Goal: Submit feedback/report problem

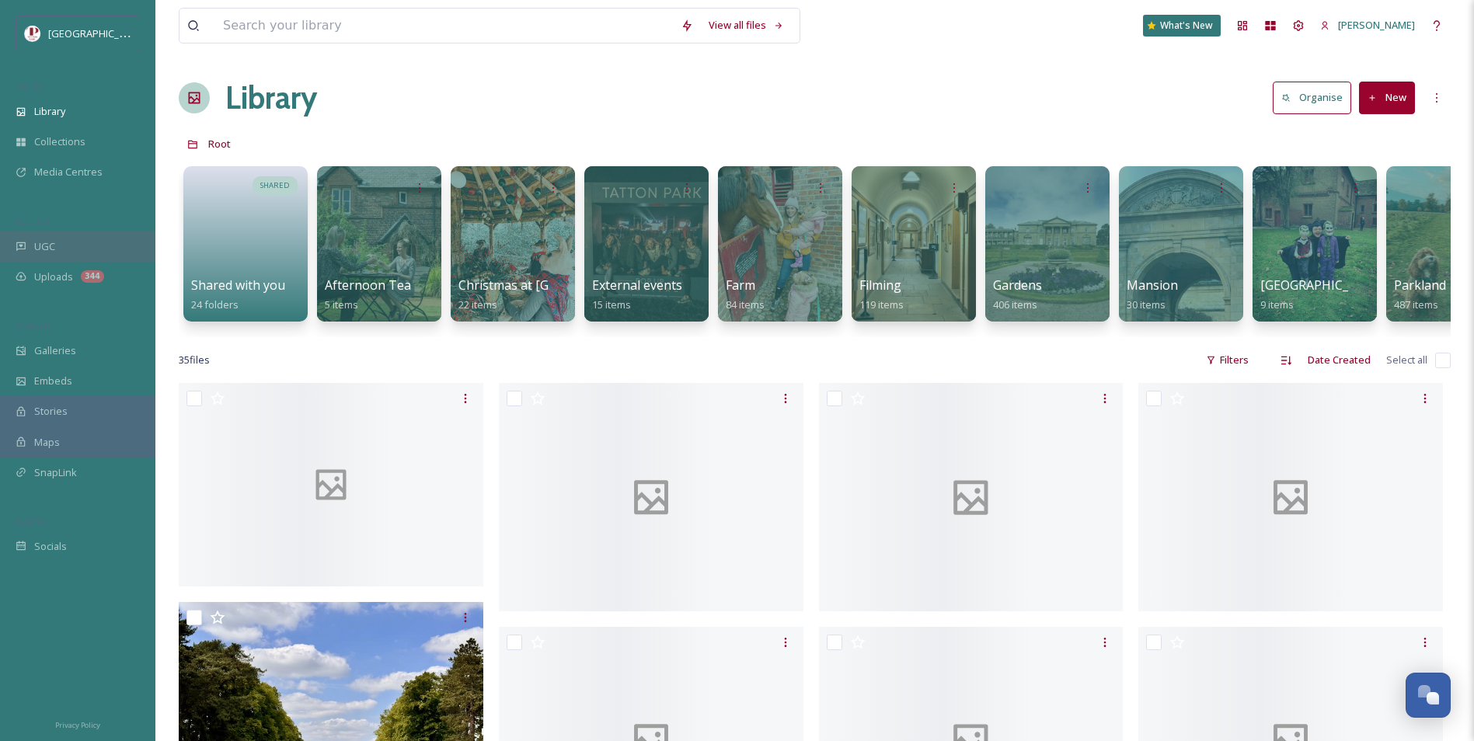
click at [63, 235] on div "UGC" at bounding box center [77, 247] width 155 height 30
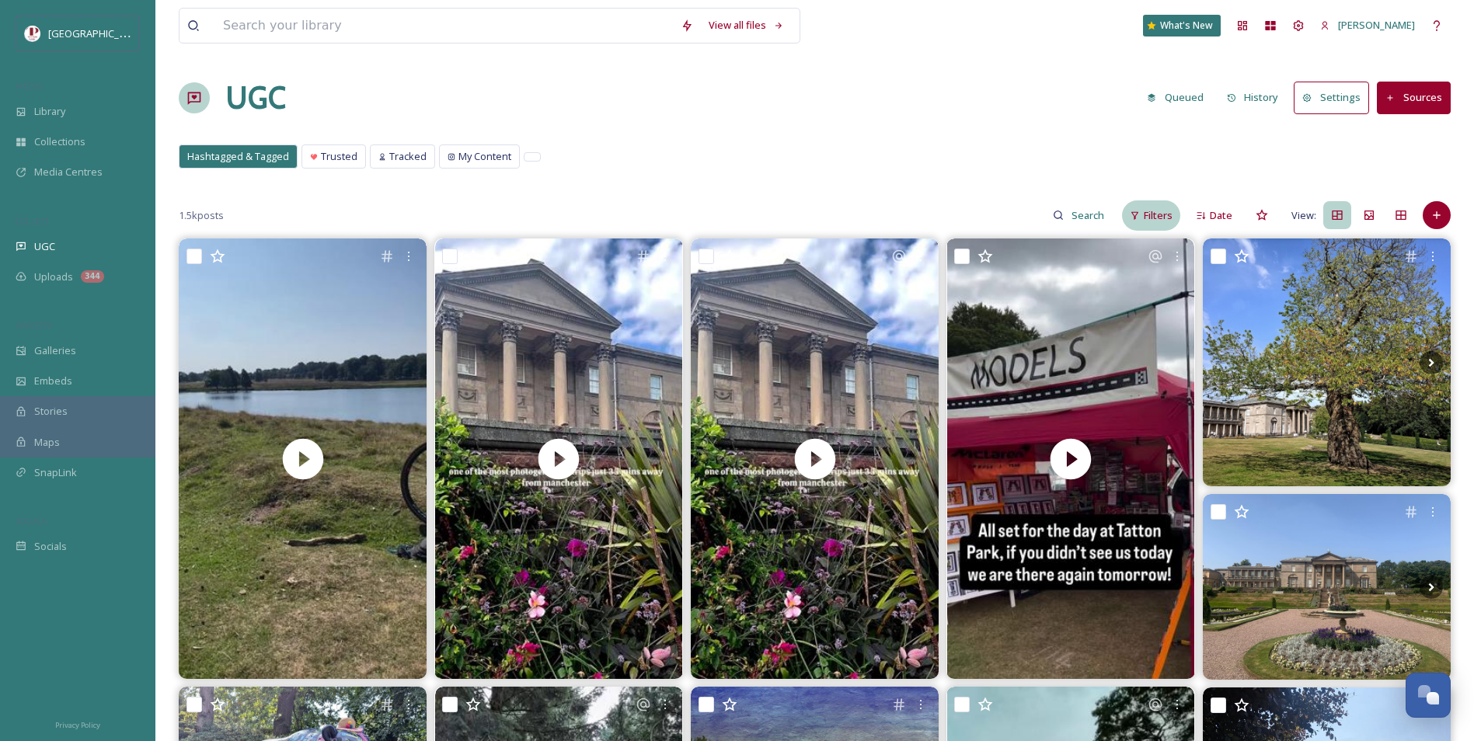
drag, startPoint x: 1166, startPoint y: 214, endPoint x: 1168, endPoint y: 222, distance: 8.1
click at [1166, 214] on span "Filters" at bounding box center [1158, 215] width 29 height 15
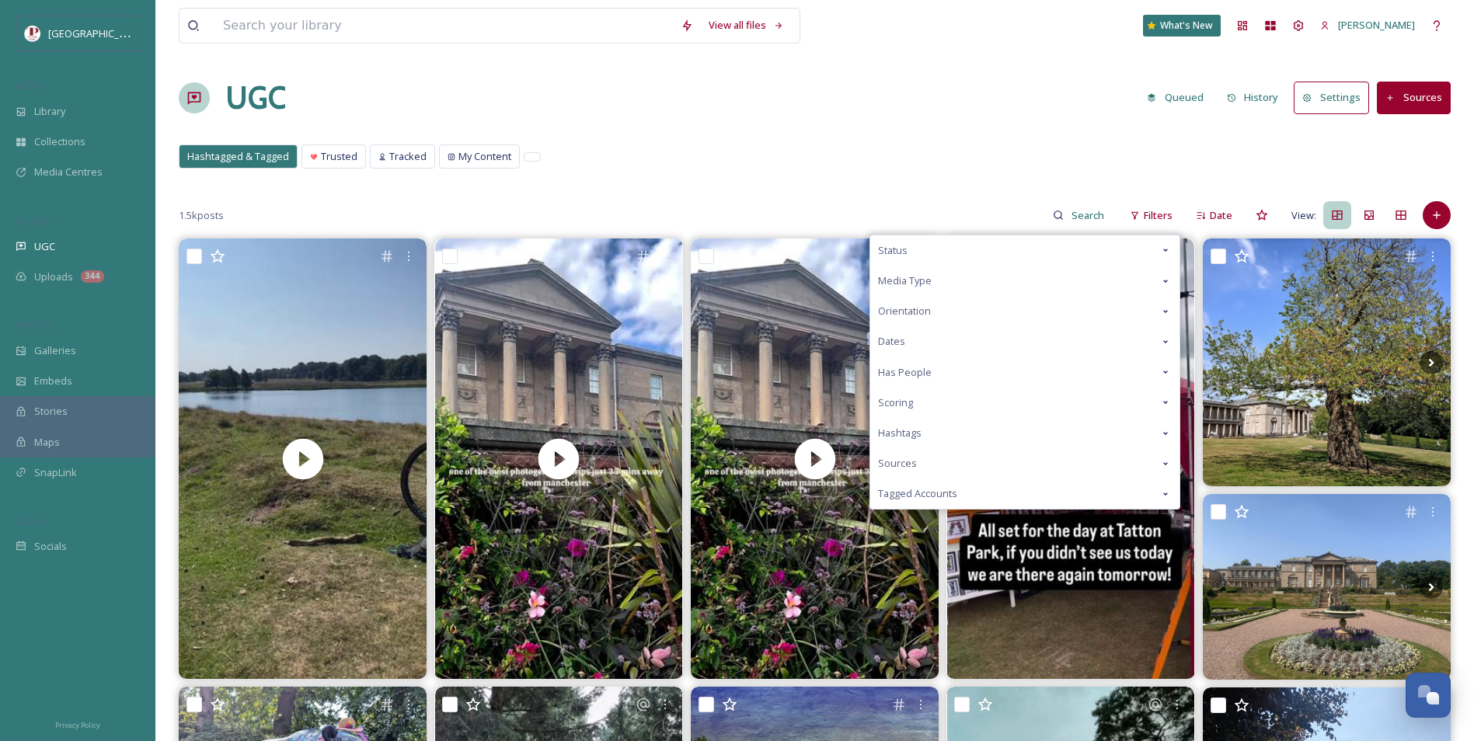
click at [1038, 405] on div "Scoring" at bounding box center [1024, 403] width 309 height 30
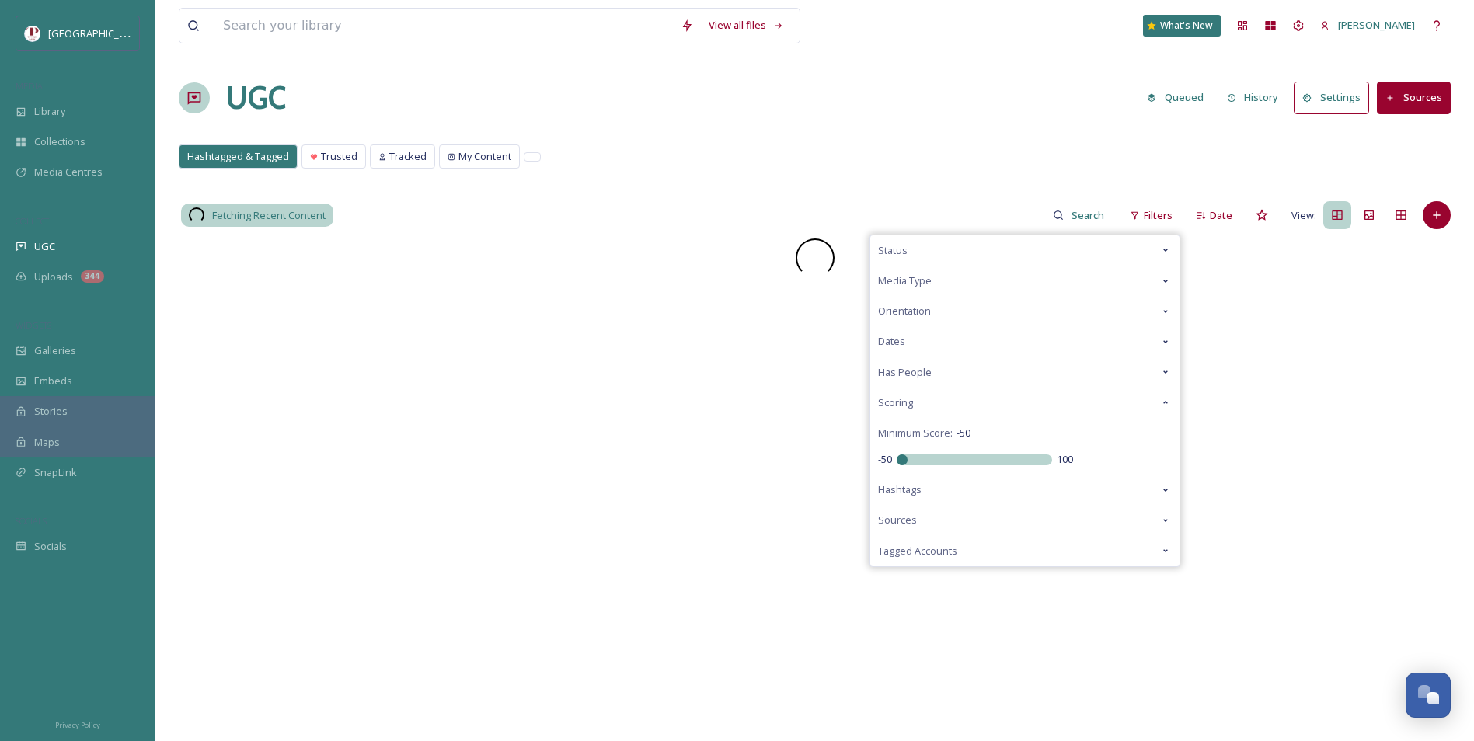
drag, startPoint x: 959, startPoint y: 461, endPoint x: 728, endPoint y: 443, distance: 231.5
type input "-50"
click at [896, 461] on input "range" at bounding box center [973, 459] width 155 height 11
click at [729, 165] on div "Hashtagged & Tagged Trusted Tracked My Content Hashtagged & Tagged Trusted Trac…" at bounding box center [815, 160] width 1272 height 32
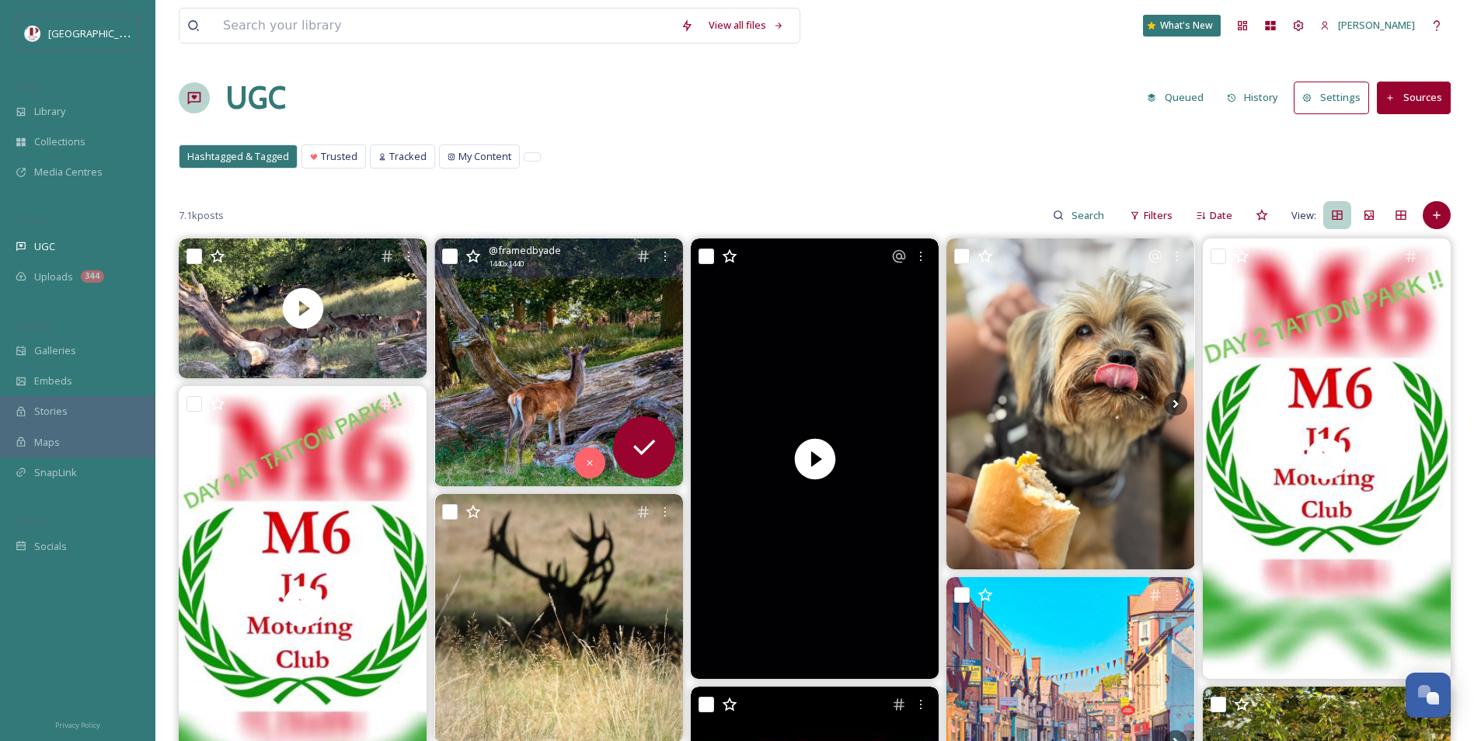
click at [501, 351] on img at bounding box center [559, 362] width 248 height 248
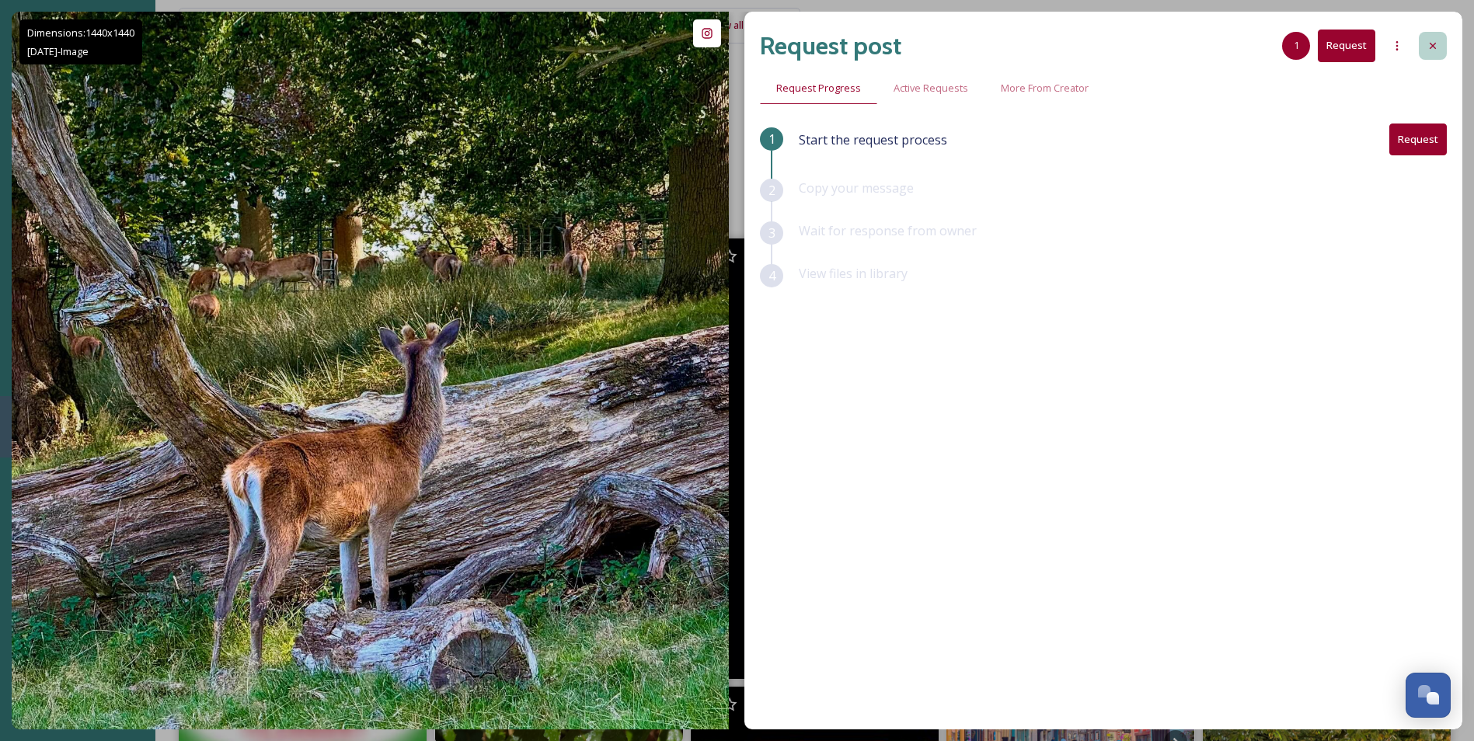
click at [1433, 44] on icon at bounding box center [1432, 46] width 12 height 12
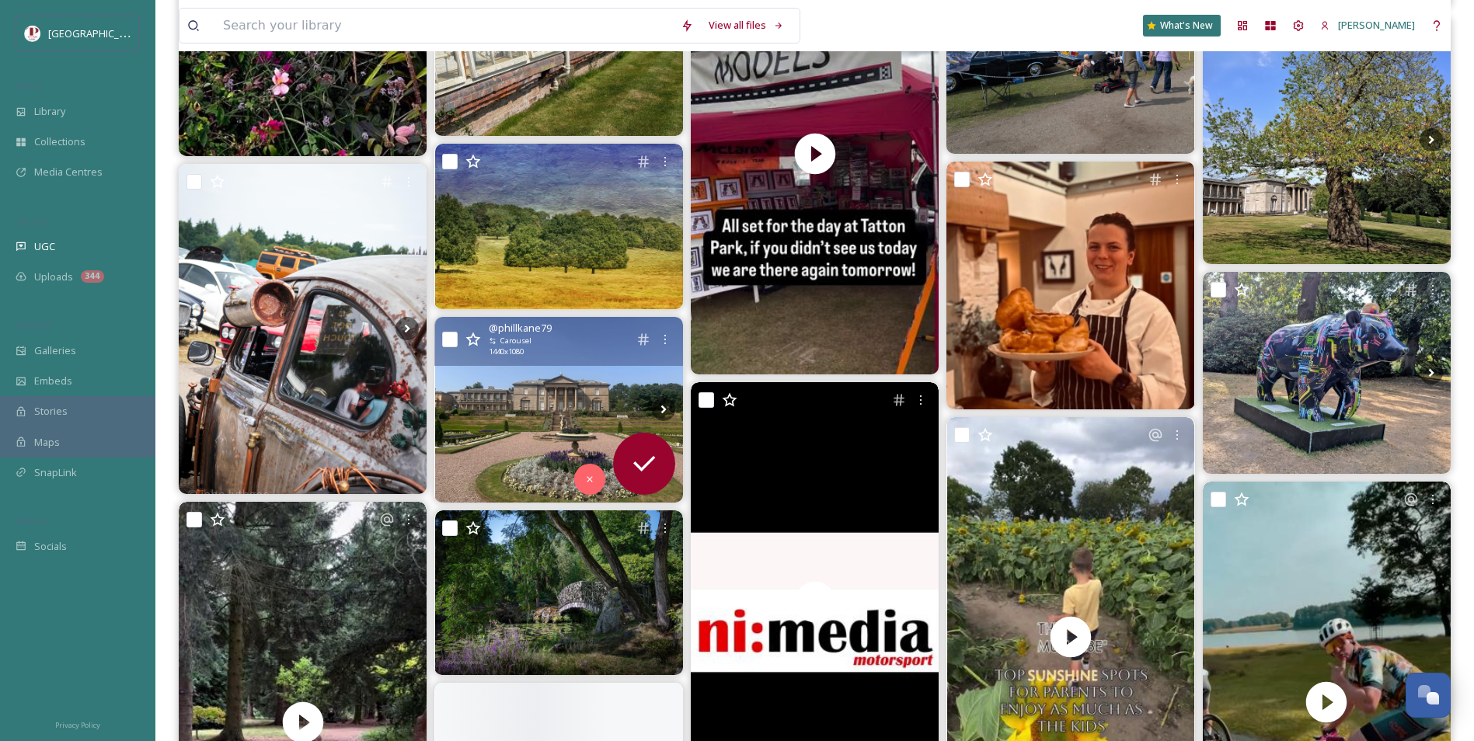
scroll to position [1581, 0]
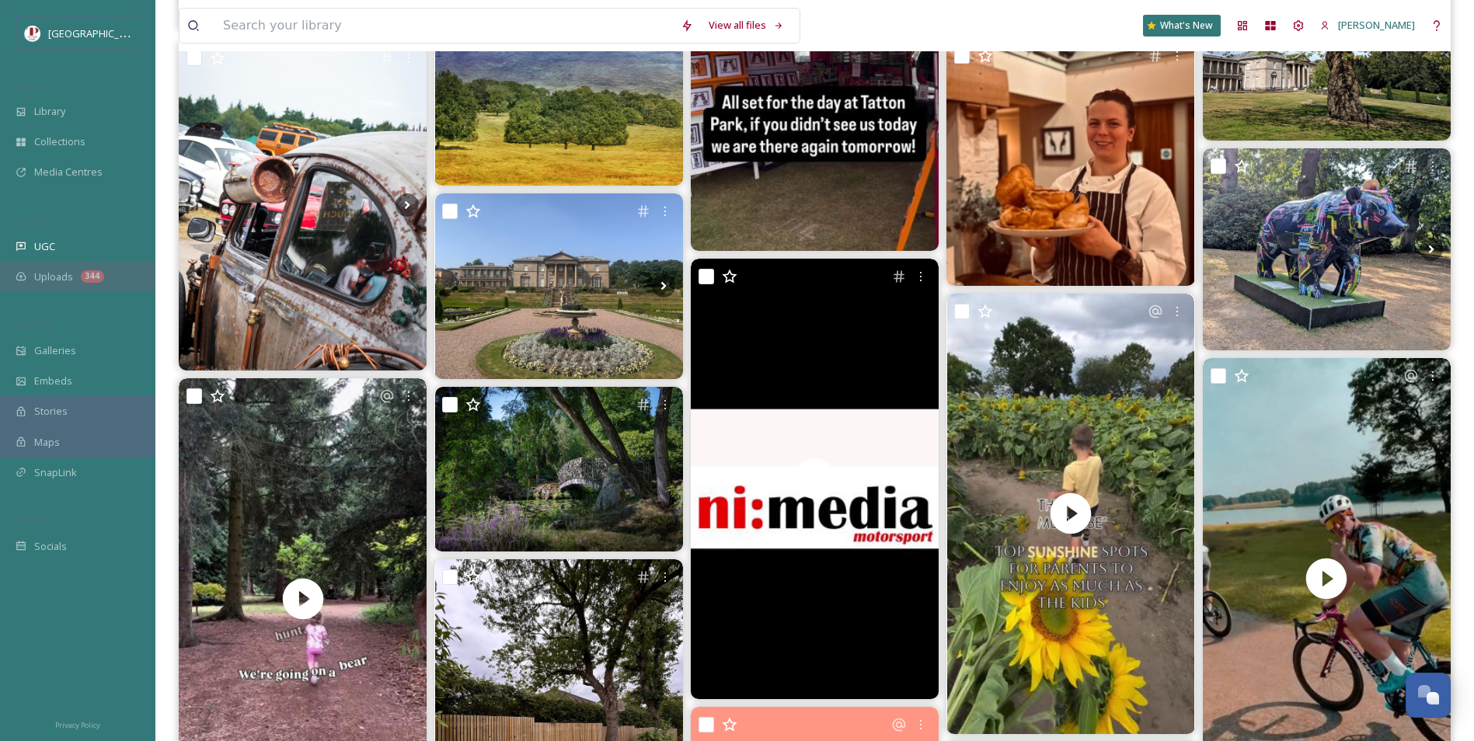
click at [82, 264] on div "Uploads 344" at bounding box center [77, 277] width 155 height 30
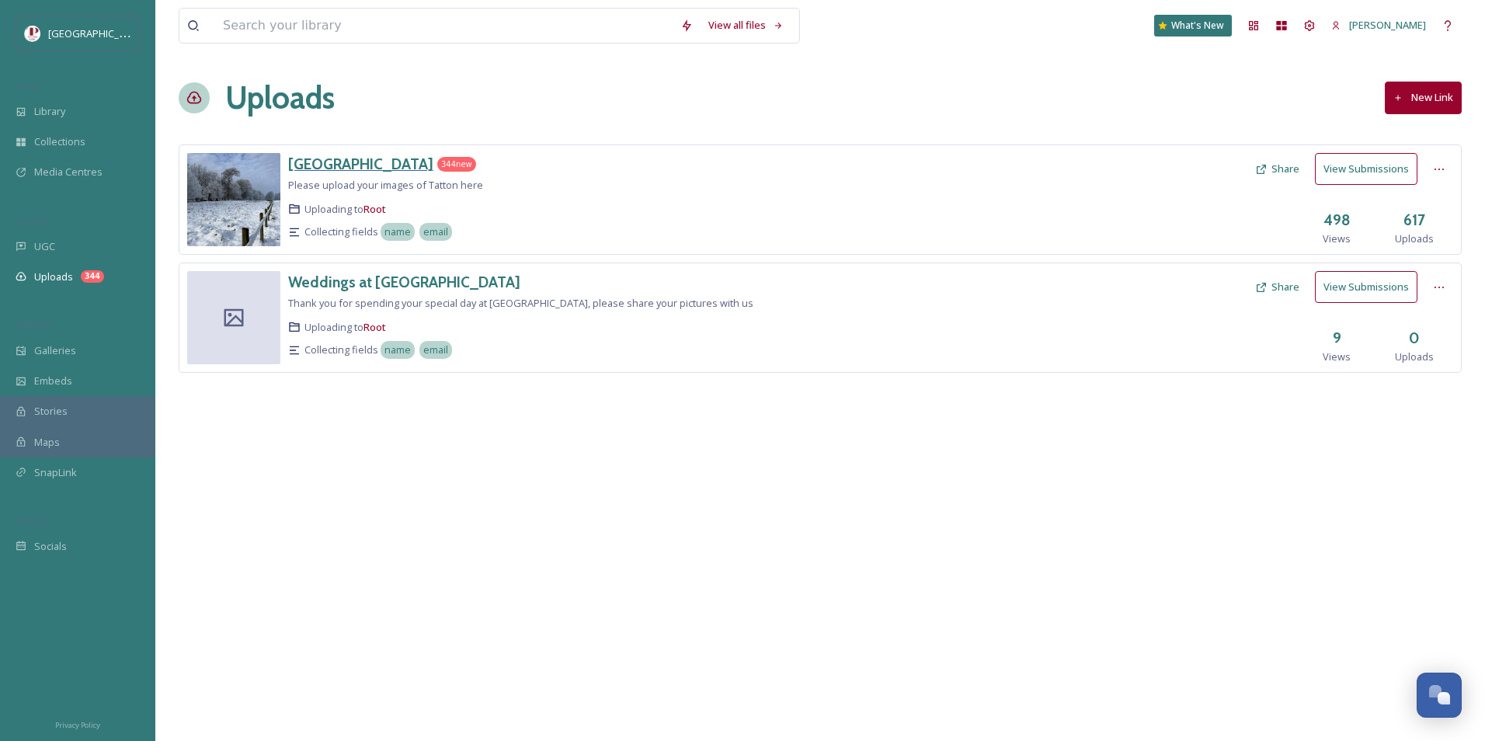
click at [334, 165] on h3 "[GEOGRAPHIC_DATA]" at bounding box center [360, 164] width 145 height 19
